Goal: Task Accomplishment & Management: Manage account settings

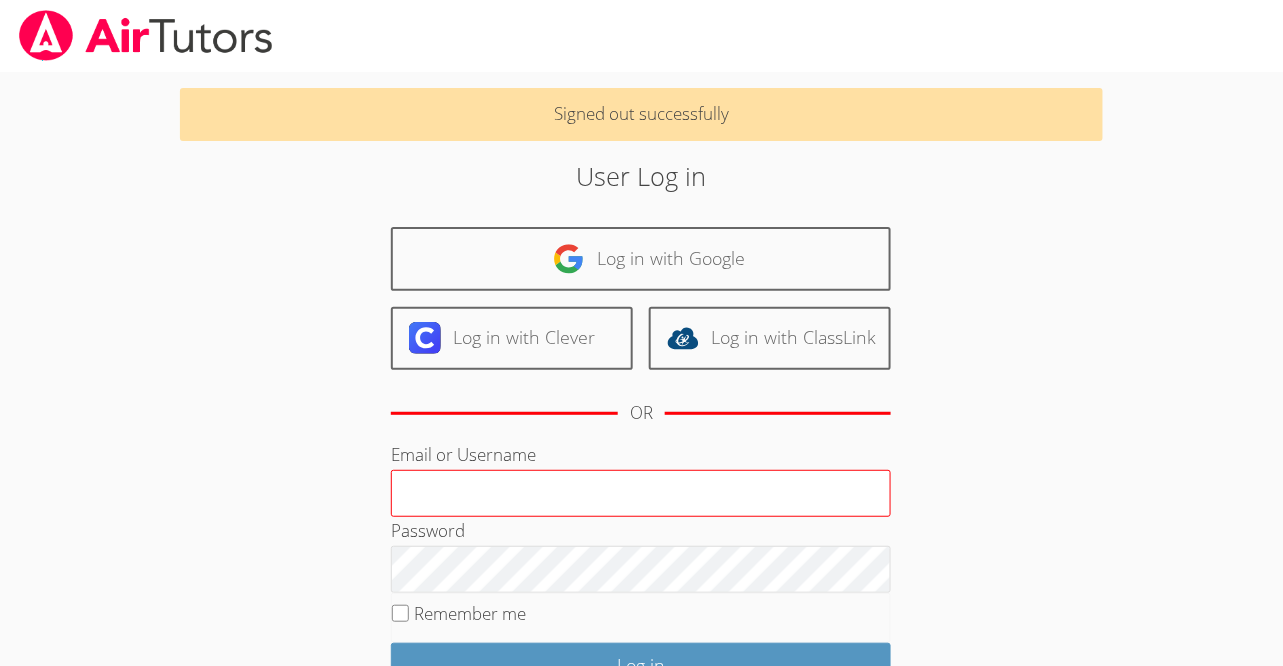
type input "[PERSON_NAME][EMAIL_ADDRESS][DOMAIN_NAME]"
click at [532, 501] on input "[PERSON_NAME][EMAIL_ADDRESS][DOMAIN_NAME]" at bounding box center [641, 494] width 500 height 48
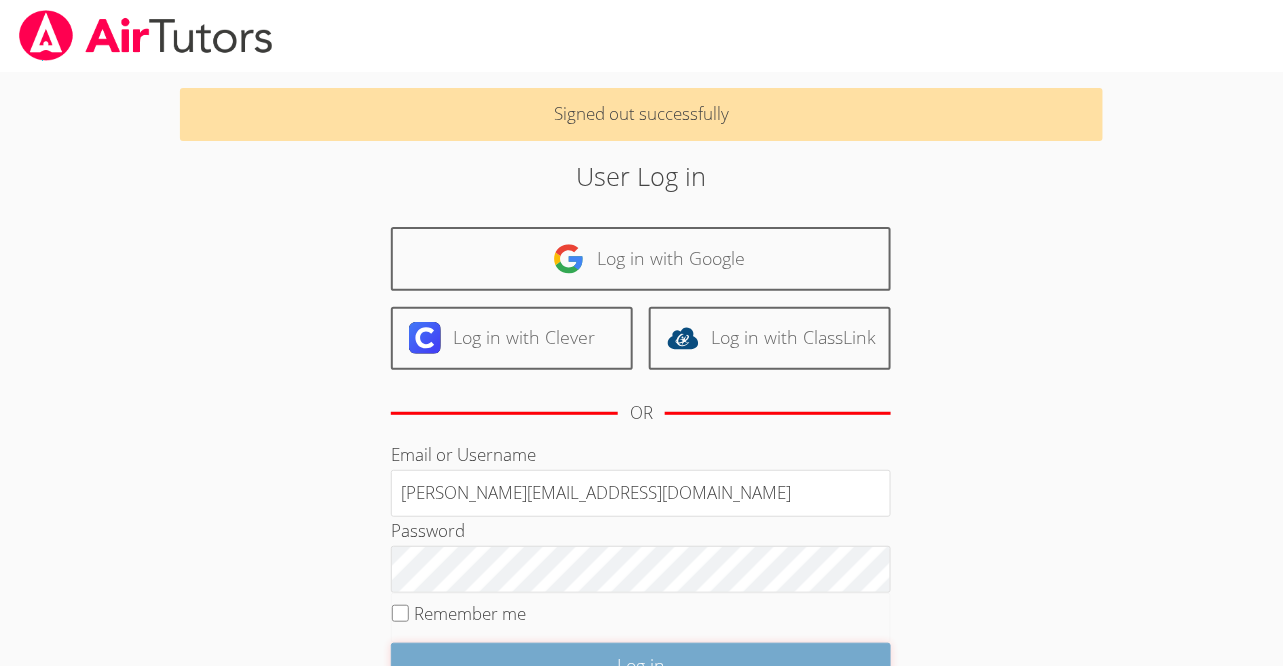
click at [547, 650] on input "Log in" at bounding box center [641, 666] width 500 height 47
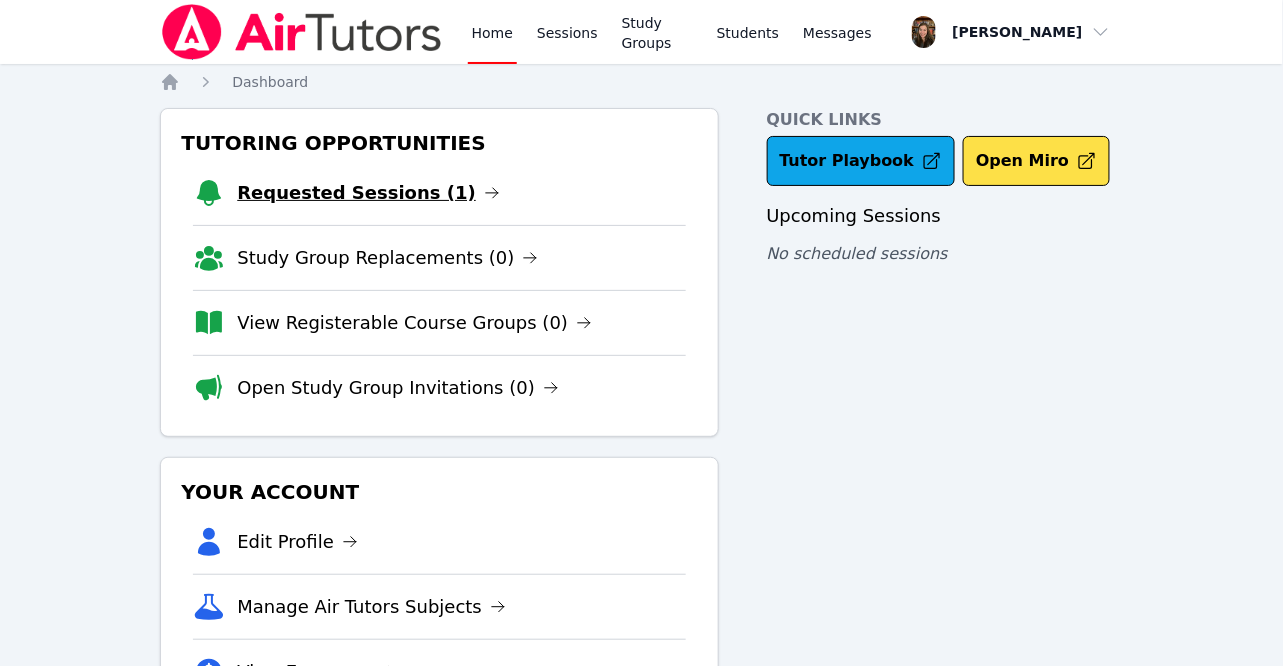
click at [377, 205] on link "Requested Sessions (1)" at bounding box center [368, 193] width 263 height 28
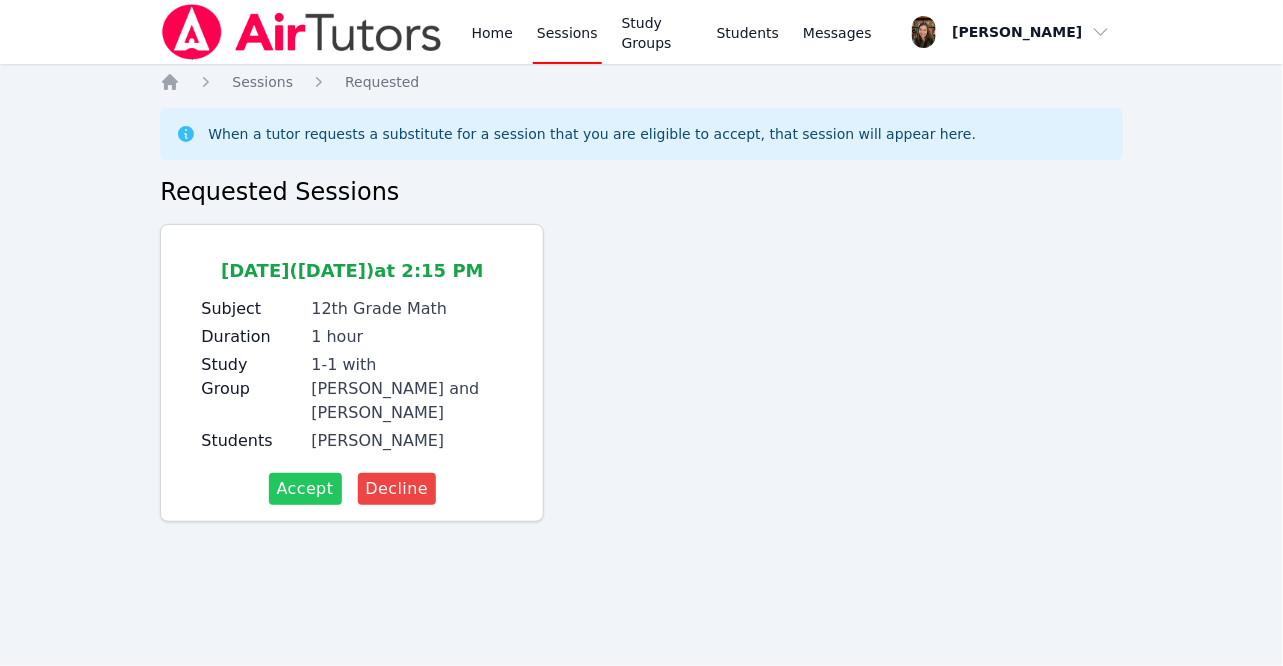
click at [304, 477] on span "Accept" at bounding box center [305, 489] width 57 height 24
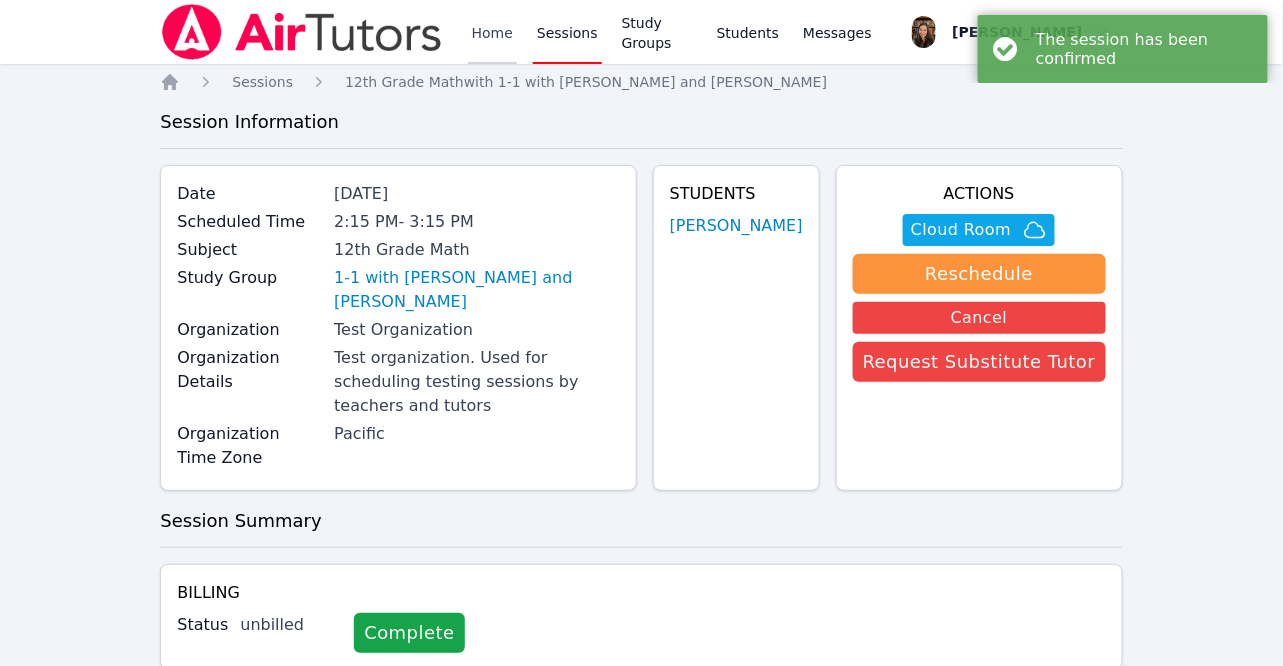
click at [492, 23] on link "Home" at bounding box center [492, 32] width 49 height 64
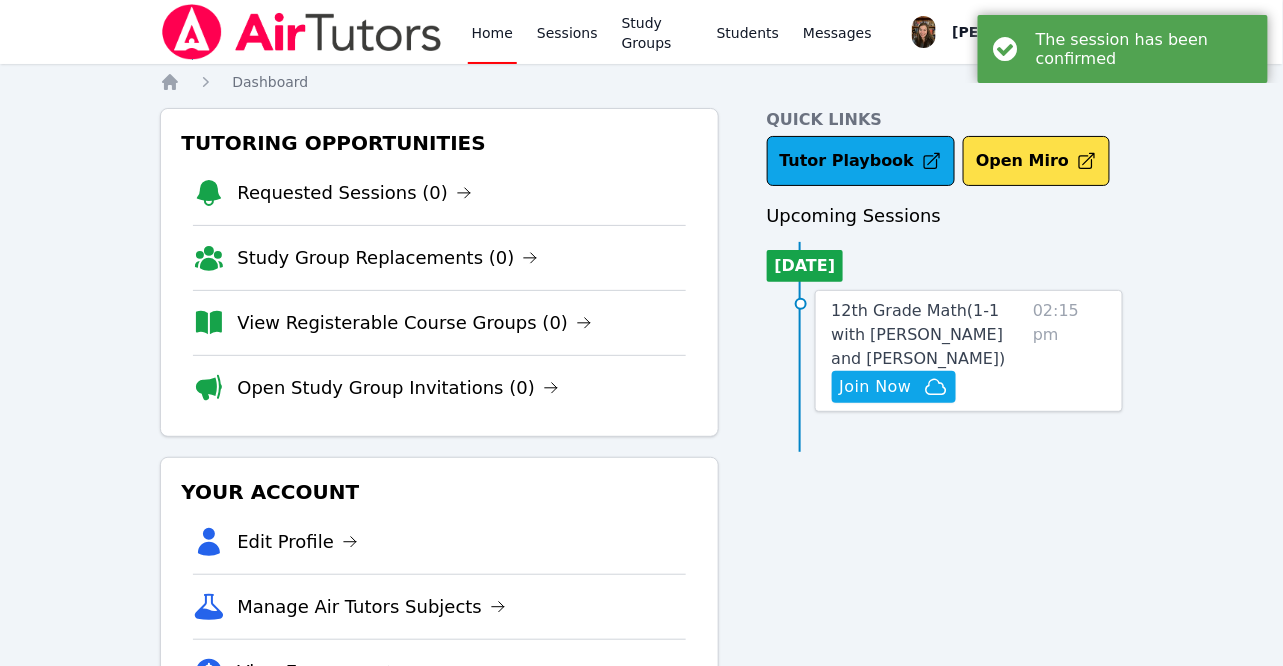
click at [1123, 30] on div "The session has been confirmed" at bounding box center [1144, 49] width 217 height 38
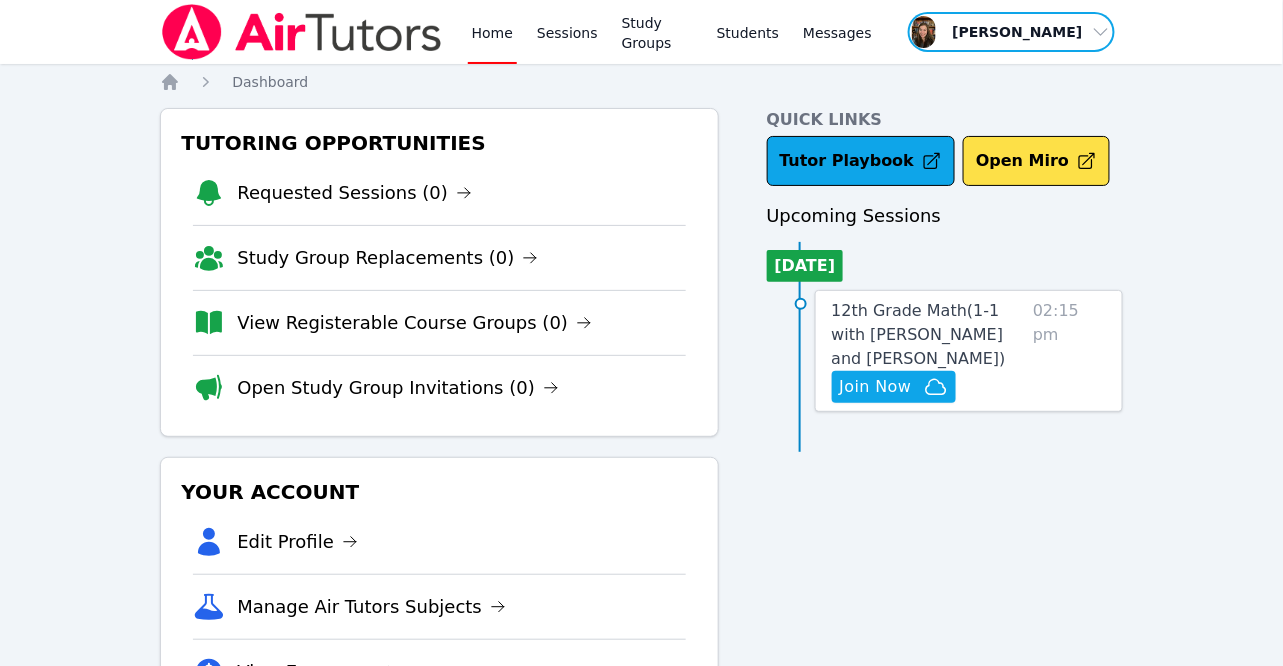
click at [1082, 35] on span "button" at bounding box center [1011, 32] width 211 height 44
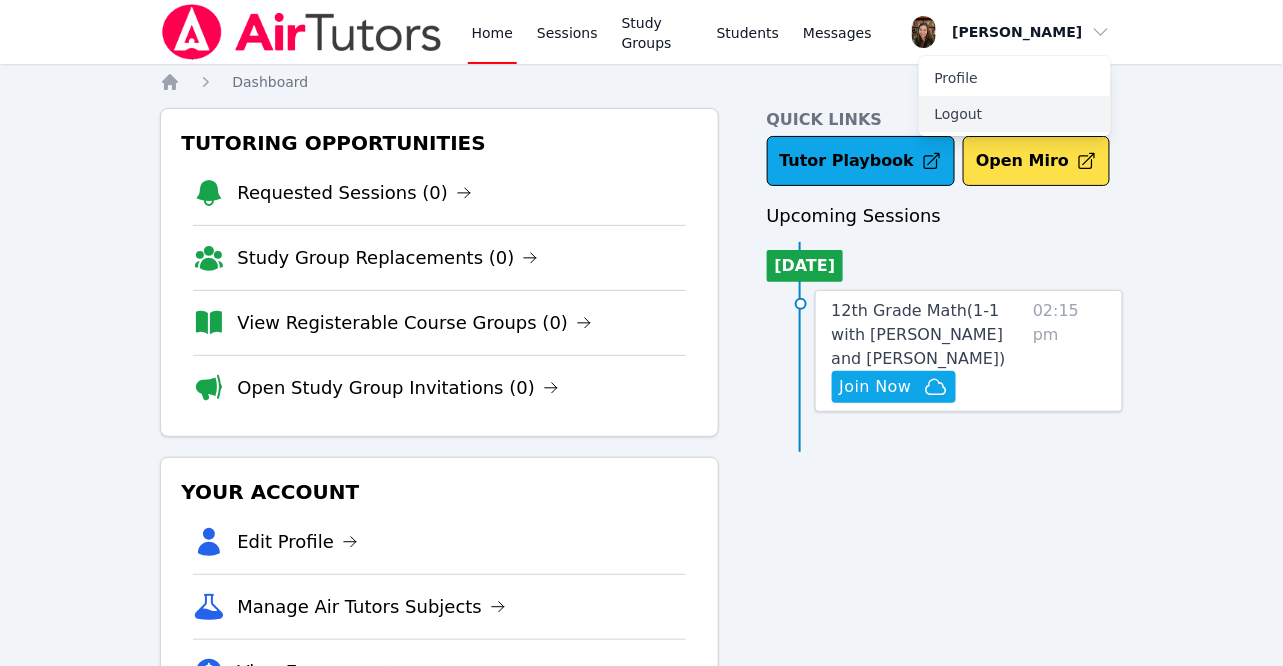
click at [959, 116] on button "Logout" at bounding box center [1015, 114] width 192 height 36
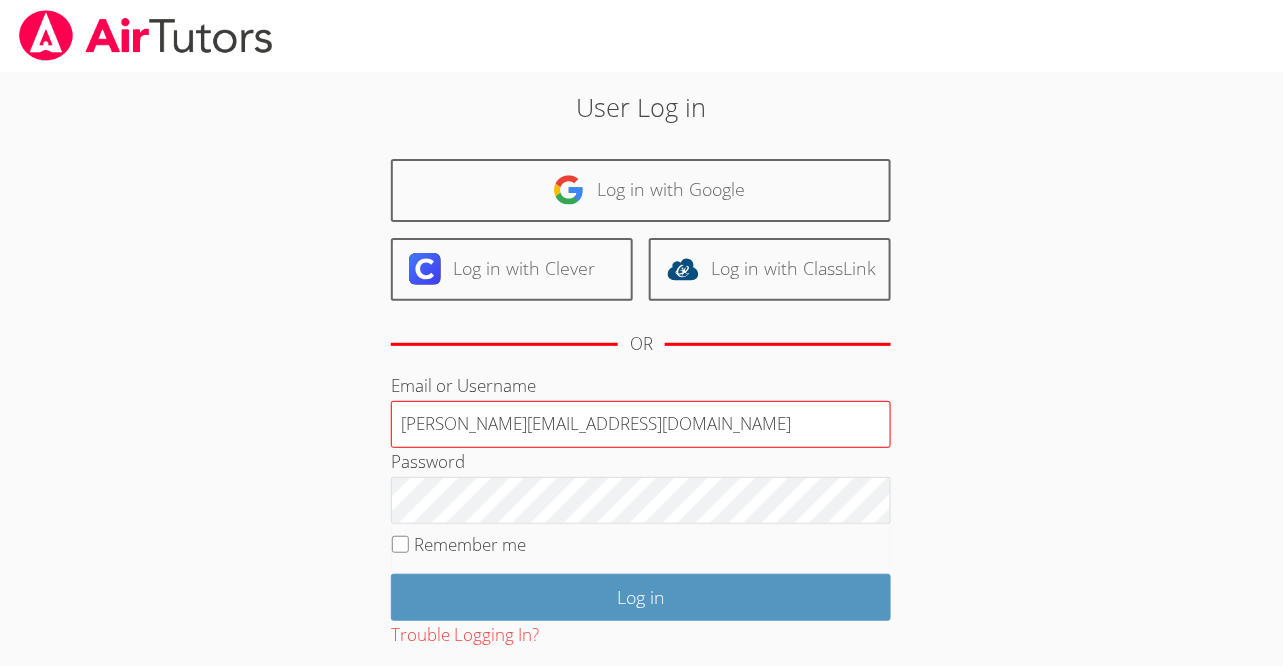
click at [572, 416] on input "[PERSON_NAME][EMAIL_ADDRESS][DOMAIN_NAME]" at bounding box center [641, 425] width 500 height 48
type input "[EMAIL_ADDRESS][DOMAIN_NAME]"
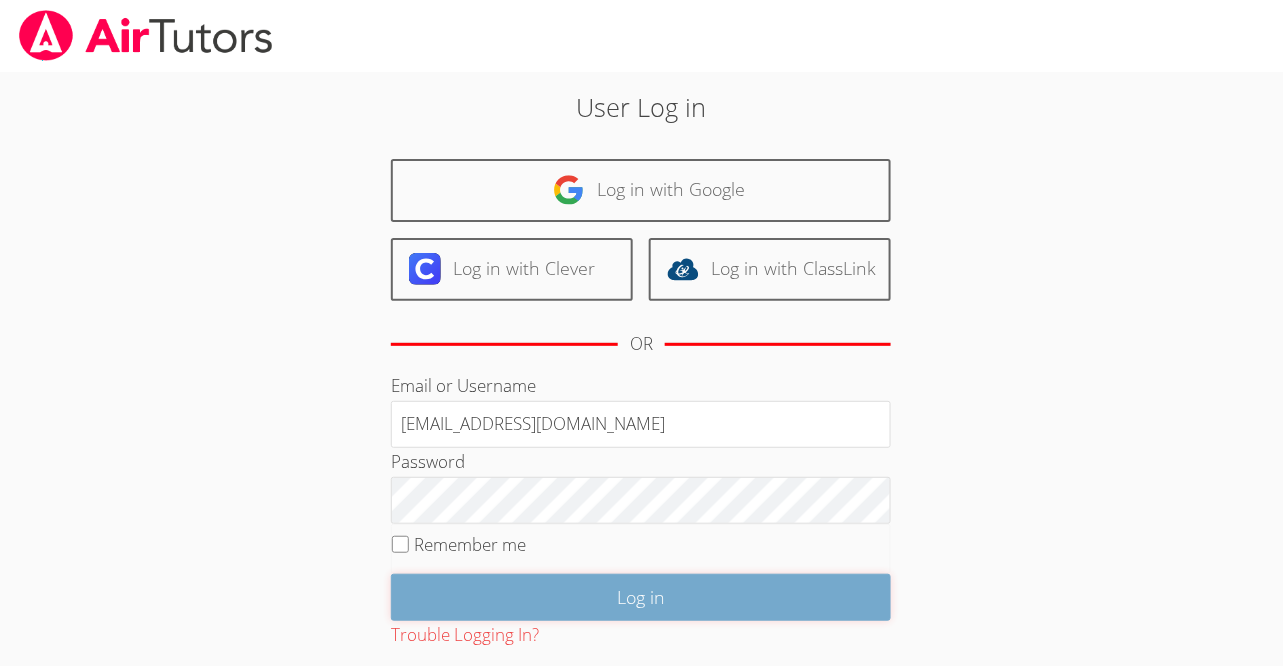
click at [577, 595] on input "Log in" at bounding box center [641, 597] width 500 height 47
